Goal: Task Accomplishment & Management: Manage account settings

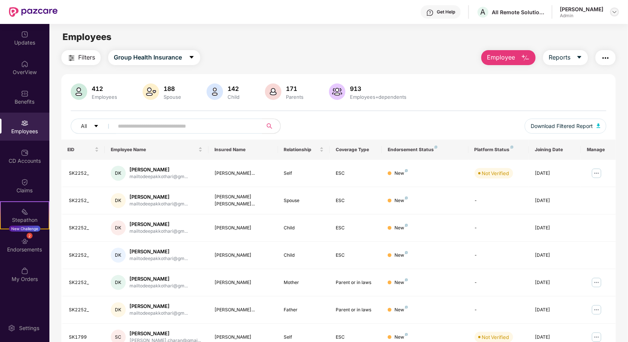
click at [617, 12] on img at bounding box center [615, 12] width 6 height 6
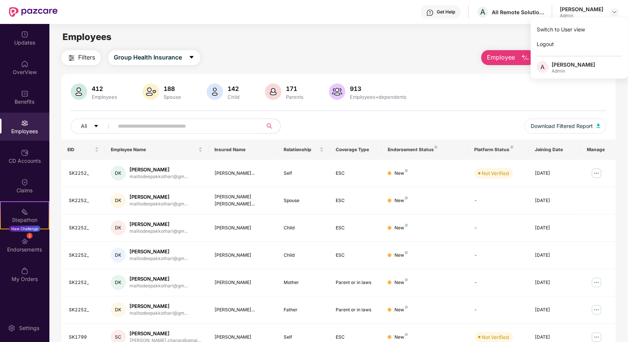
click at [387, 117] on div "412 Employees 188 Spouse 142 Child 171 Parents 913 Employees+dependents All Dow…" at bounding box center [338, 112] width 555 height 56
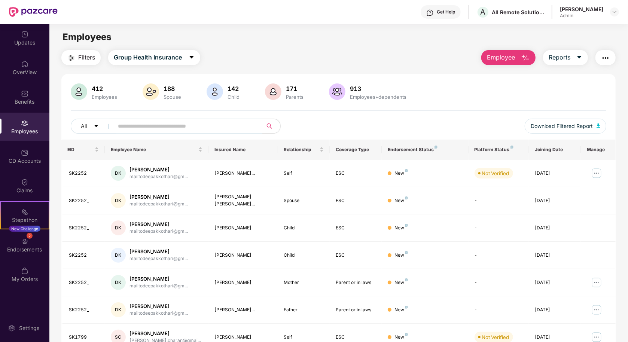
click at [163, 126] on input "text" at bounding box center [185, 126] width 134 height 11
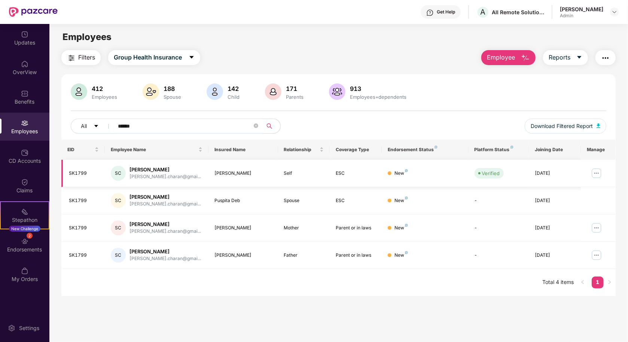
type input "******"
click at [597, 174] on img at bounding box center [597, 173] width 12 height 12
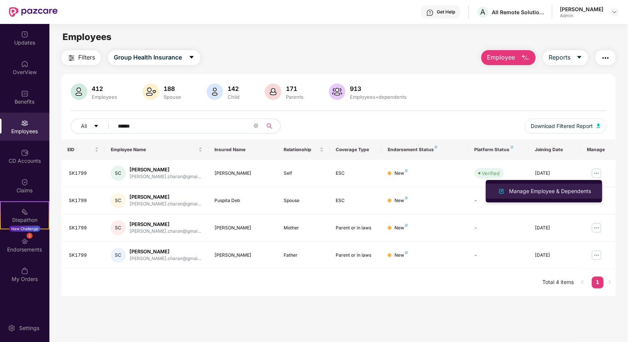
click at [562, 188] on div "Manage Employee & Dependents" at bounding box center [550, 191] width 85 height 8
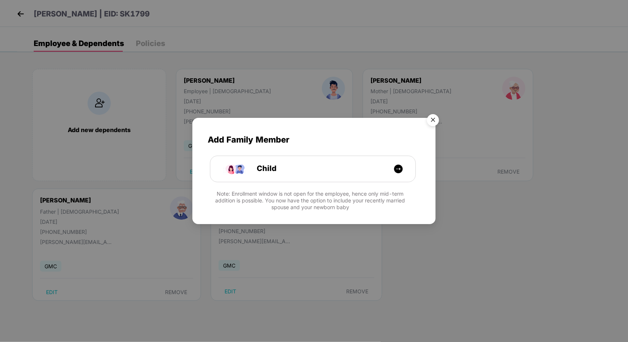
click at [431, 117] on img "Close" at bounding box center [433, 121] width 21 height 21
